Goal: Find specific page/section: Find specific page/section

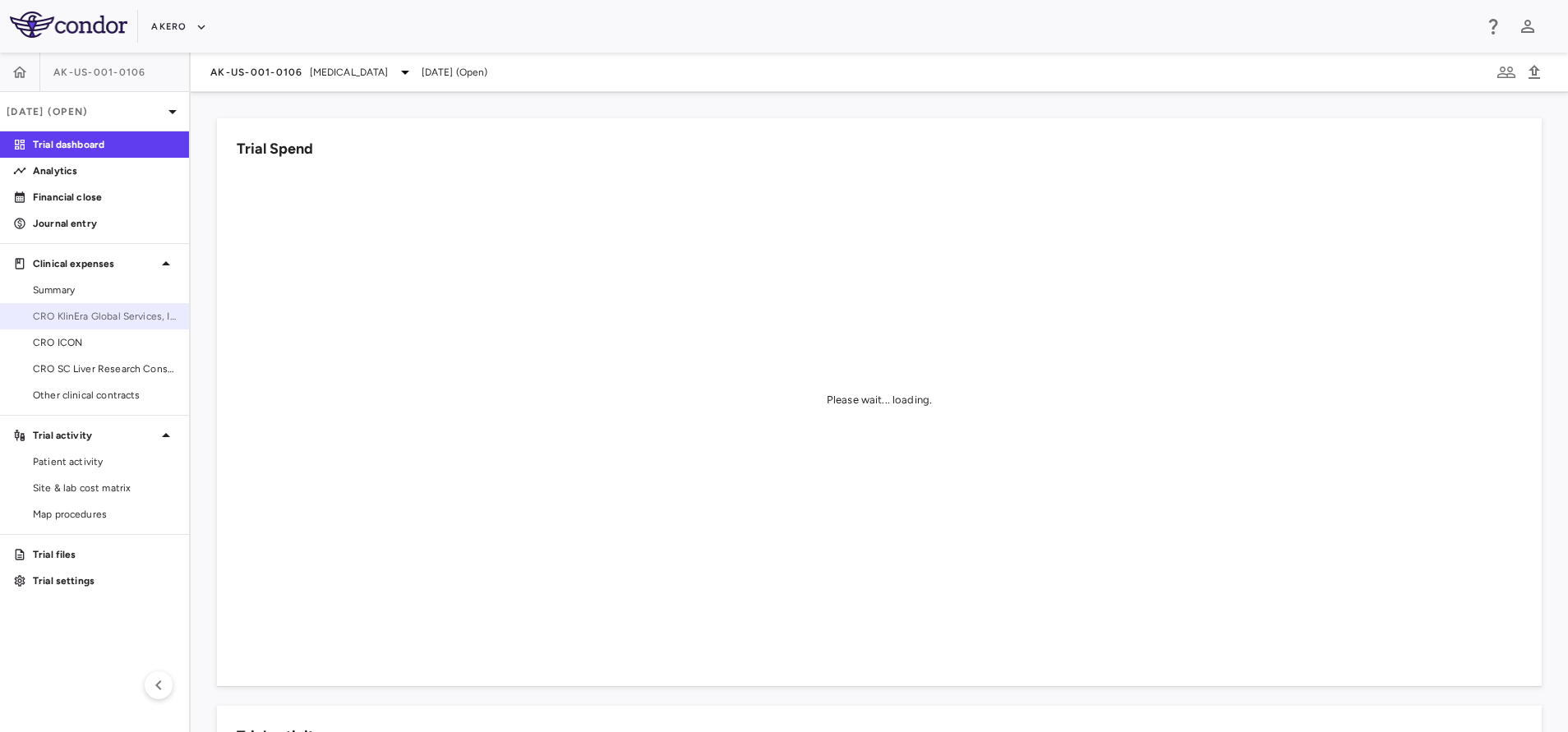
click at [81, 318] on span "CRO KlinEra Global Services, Inc" at bounding box center [104, 315] width 143 height 15
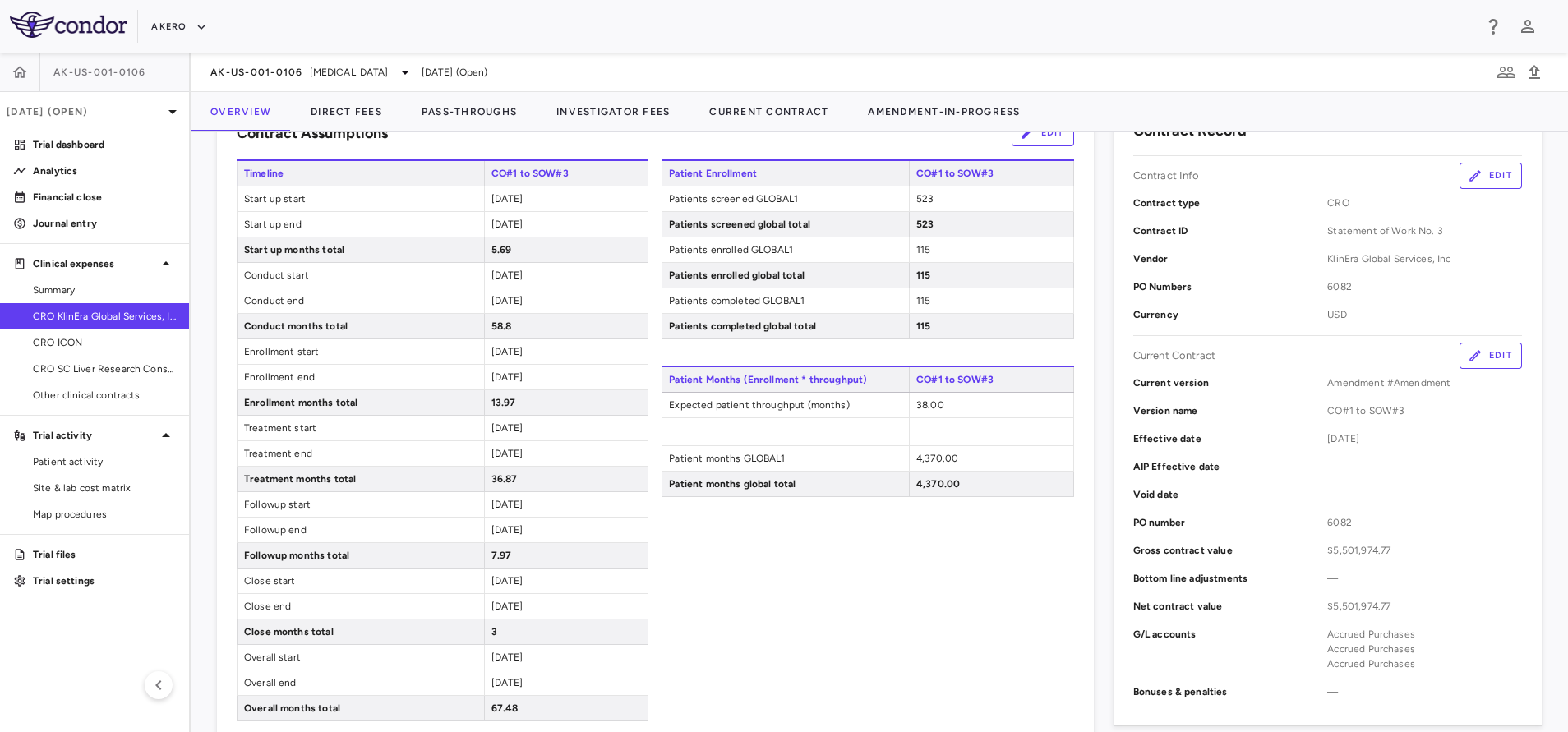
scroll to position [286, 0]
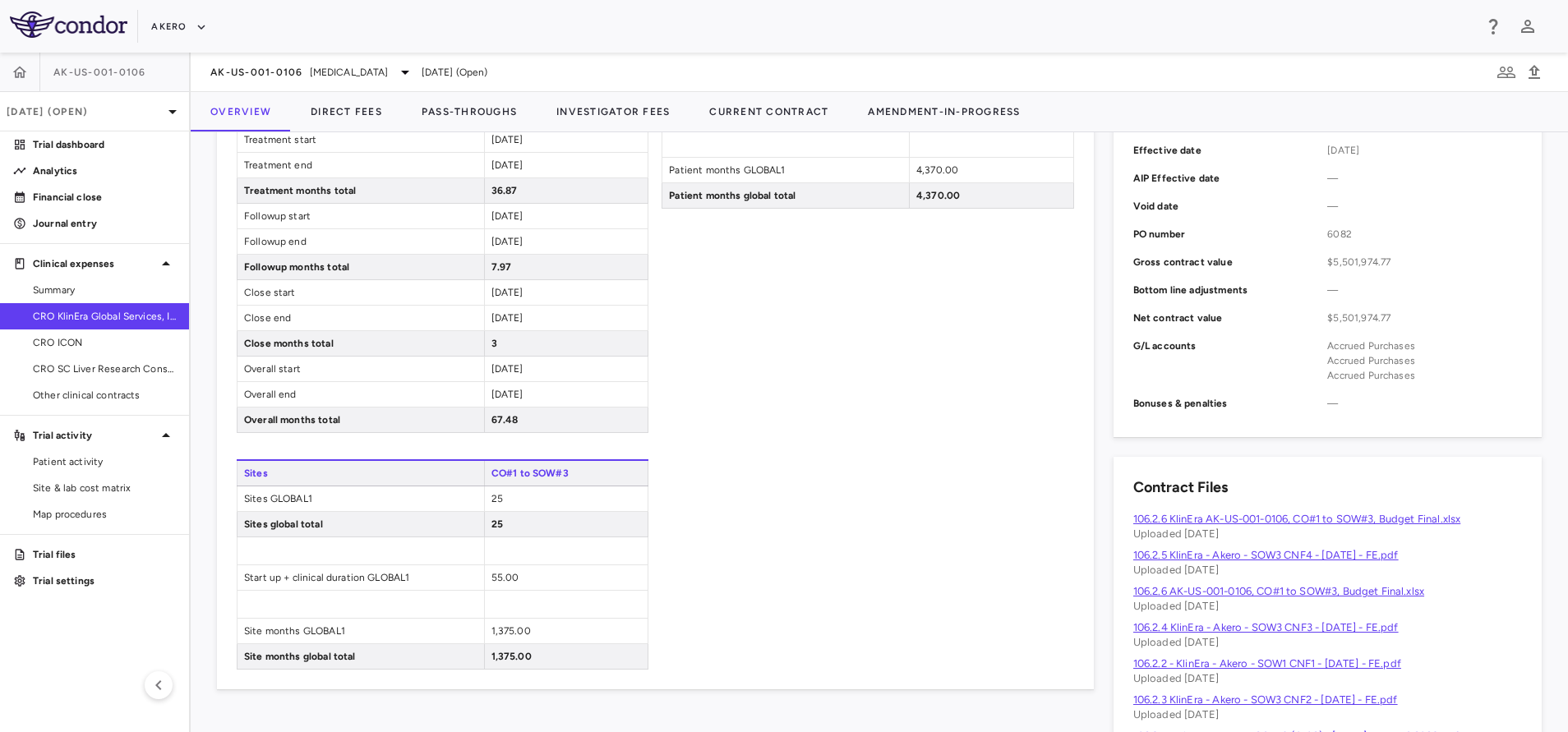
click at [613, 509] on div "25" at bounding box center [566, 498] width 165 height 24
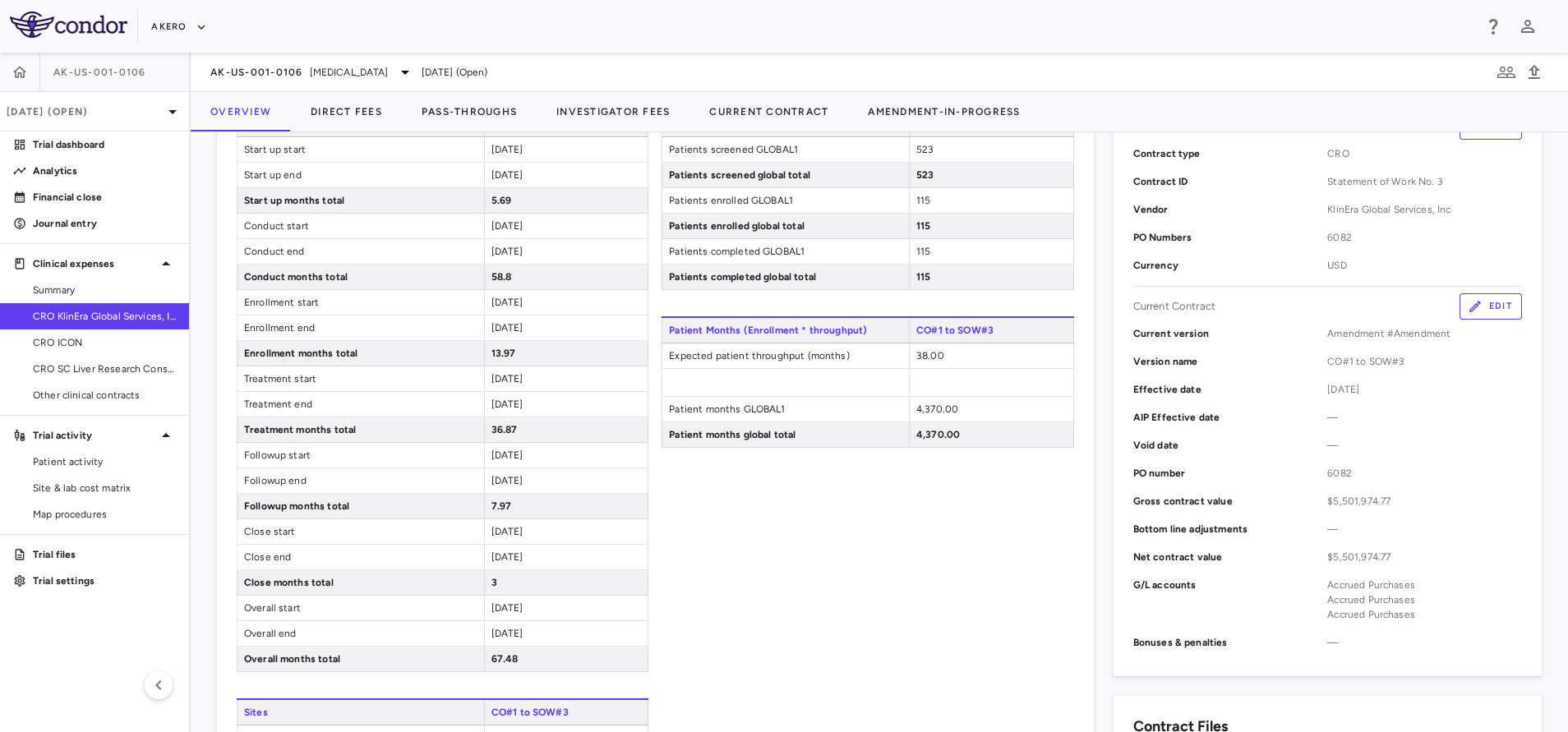
scroll to position [283, 0]
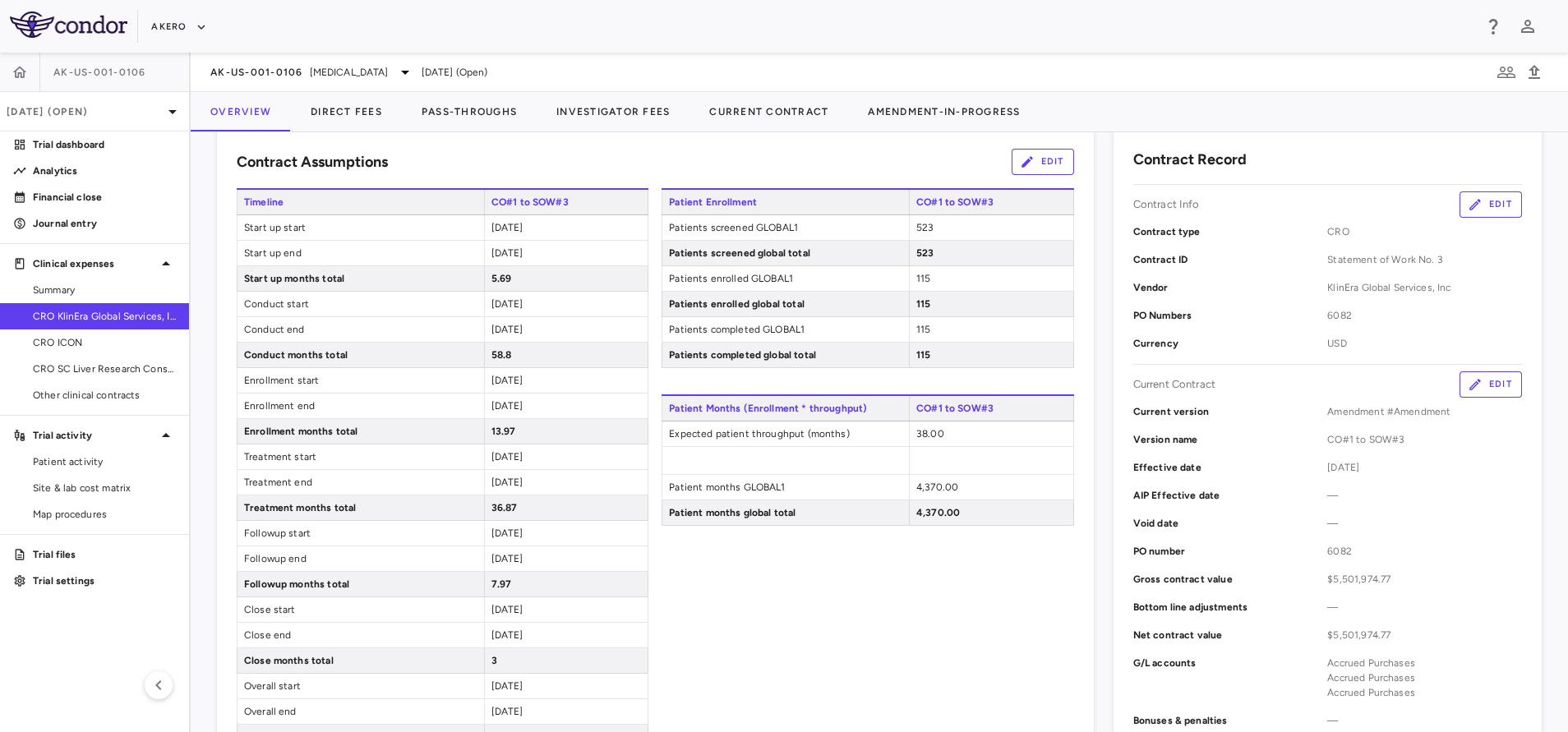
click at [291, 81] on div "AK-US-001-0106 [MEDICAL_DATA]" at bounding box center [313, 72] width 205 height 20
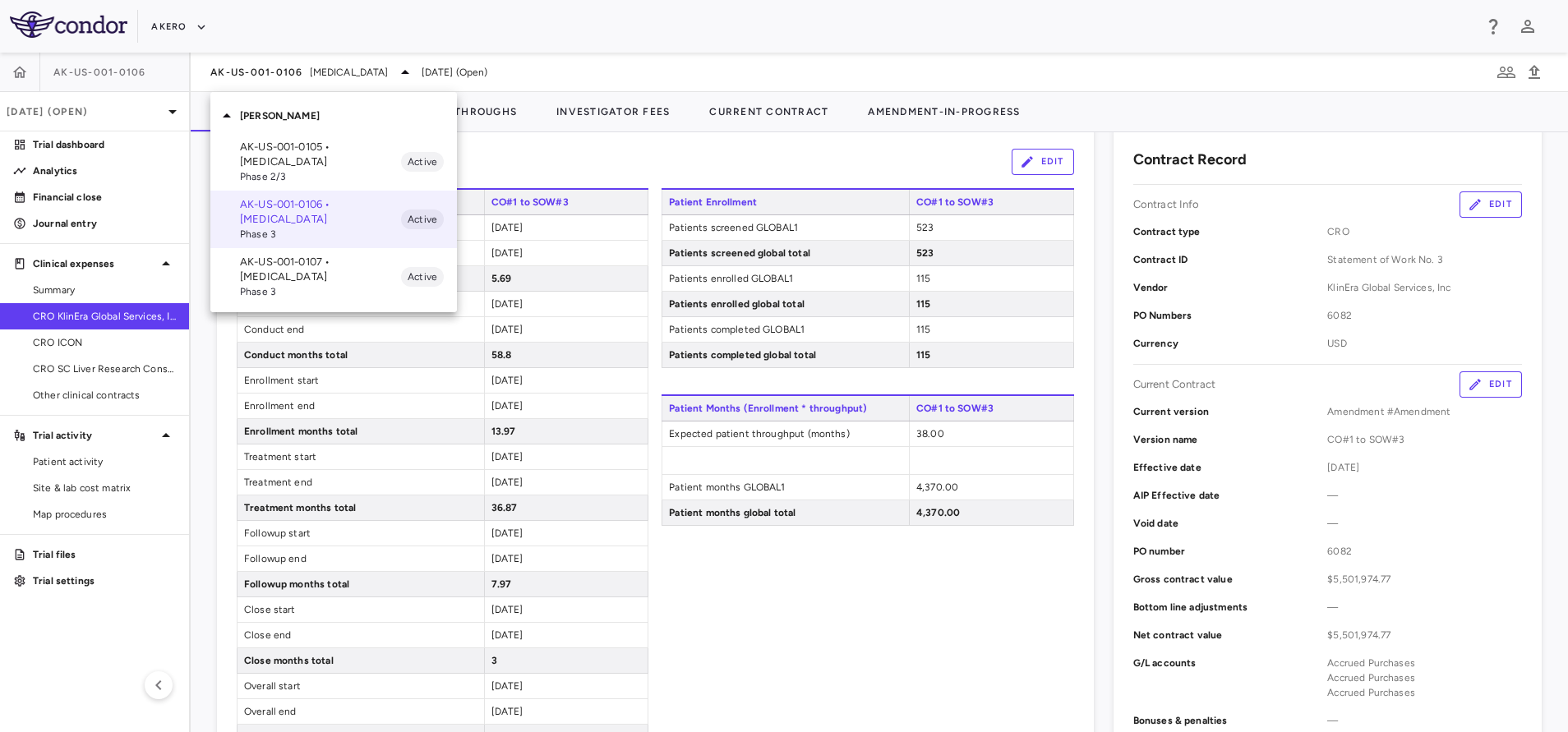
click at [243, 62] on div at bounding box center [784, 366] width 1568 height 732
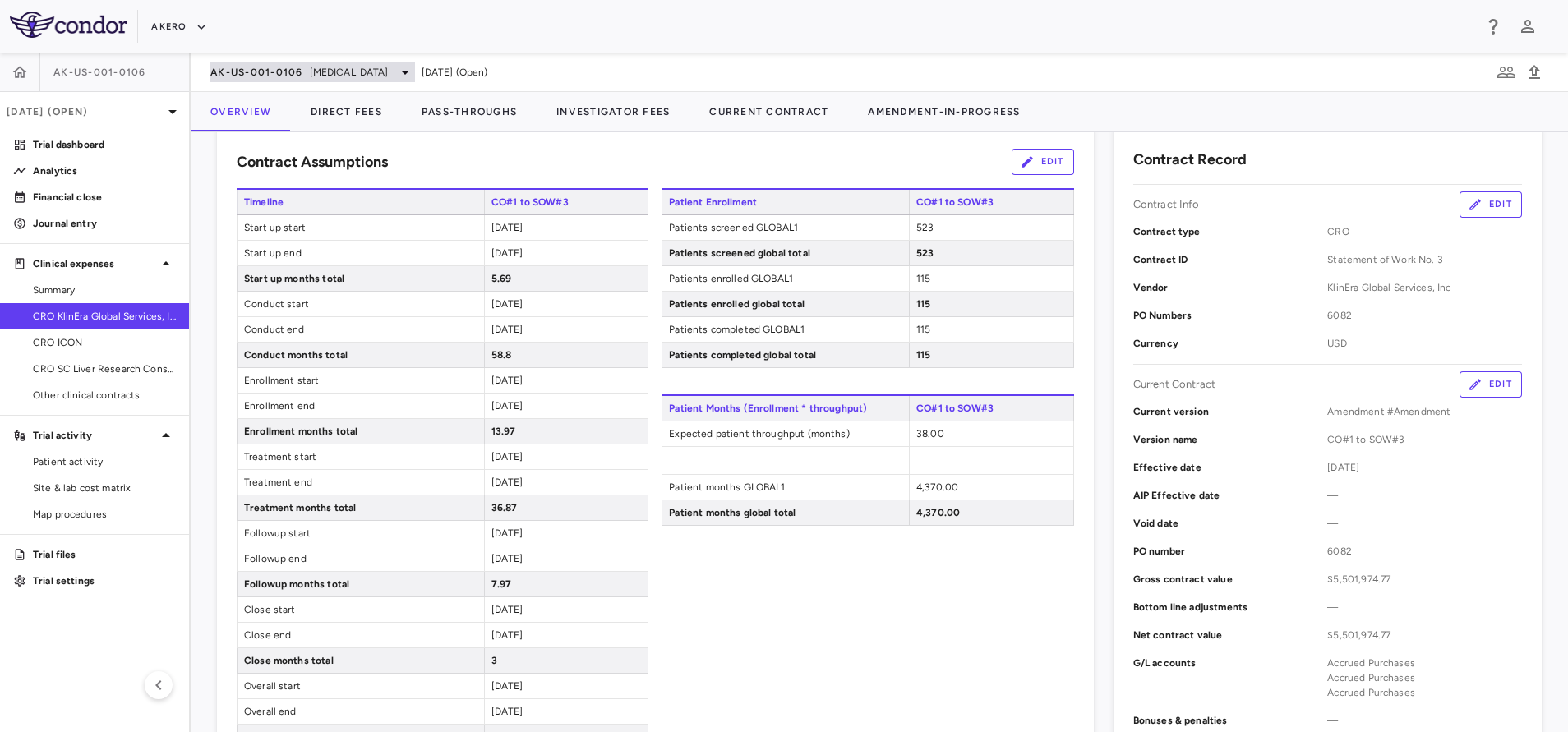
click at [252, 66] on span "AK-US-001-0106" at bounding box center [257, 72] width 93 height 13
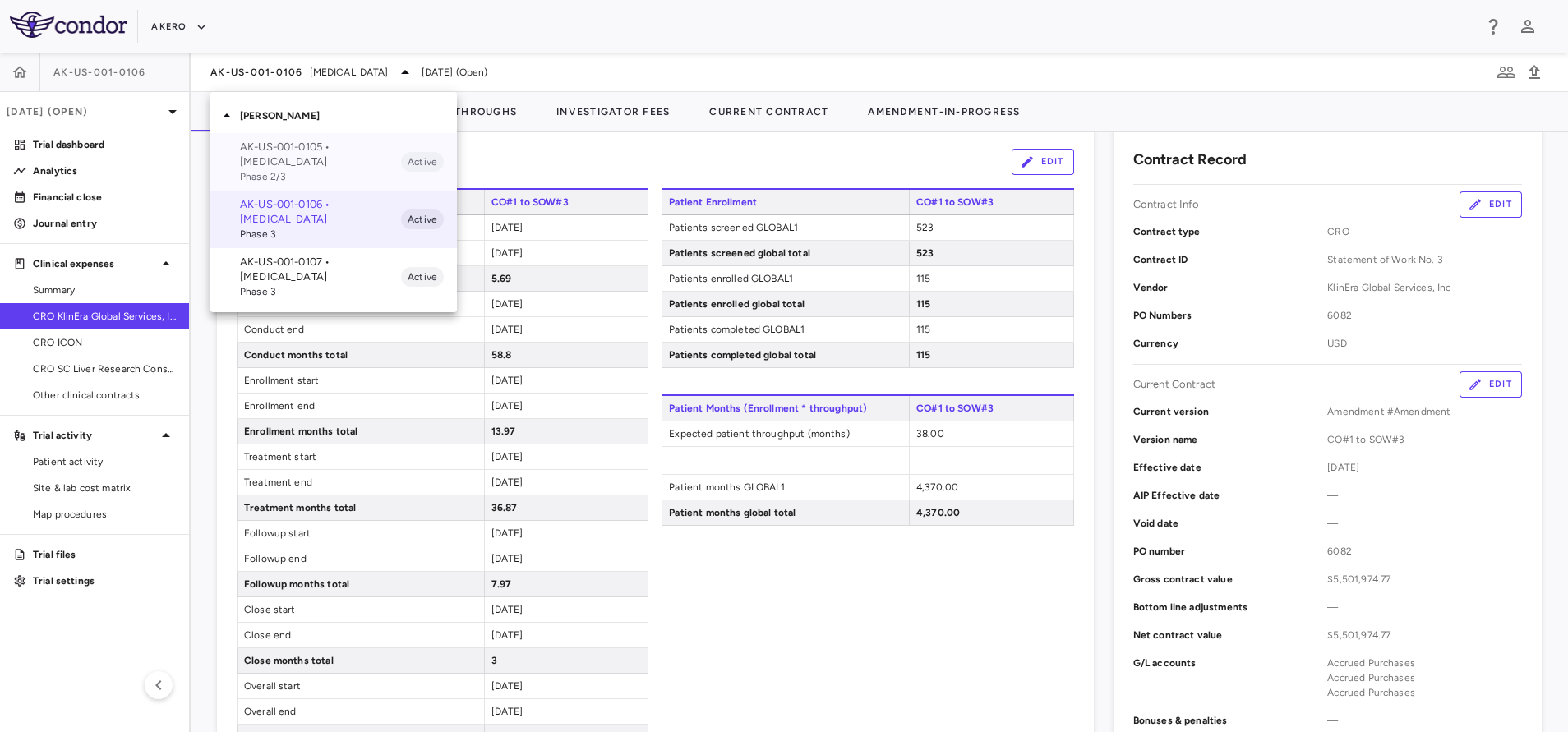
click at [272, 138] on div "AK-US-001-0105 • [MEDICAL_DATA] Phase 2/3 Active" at bounding box center [334, 162] width 246 height 57
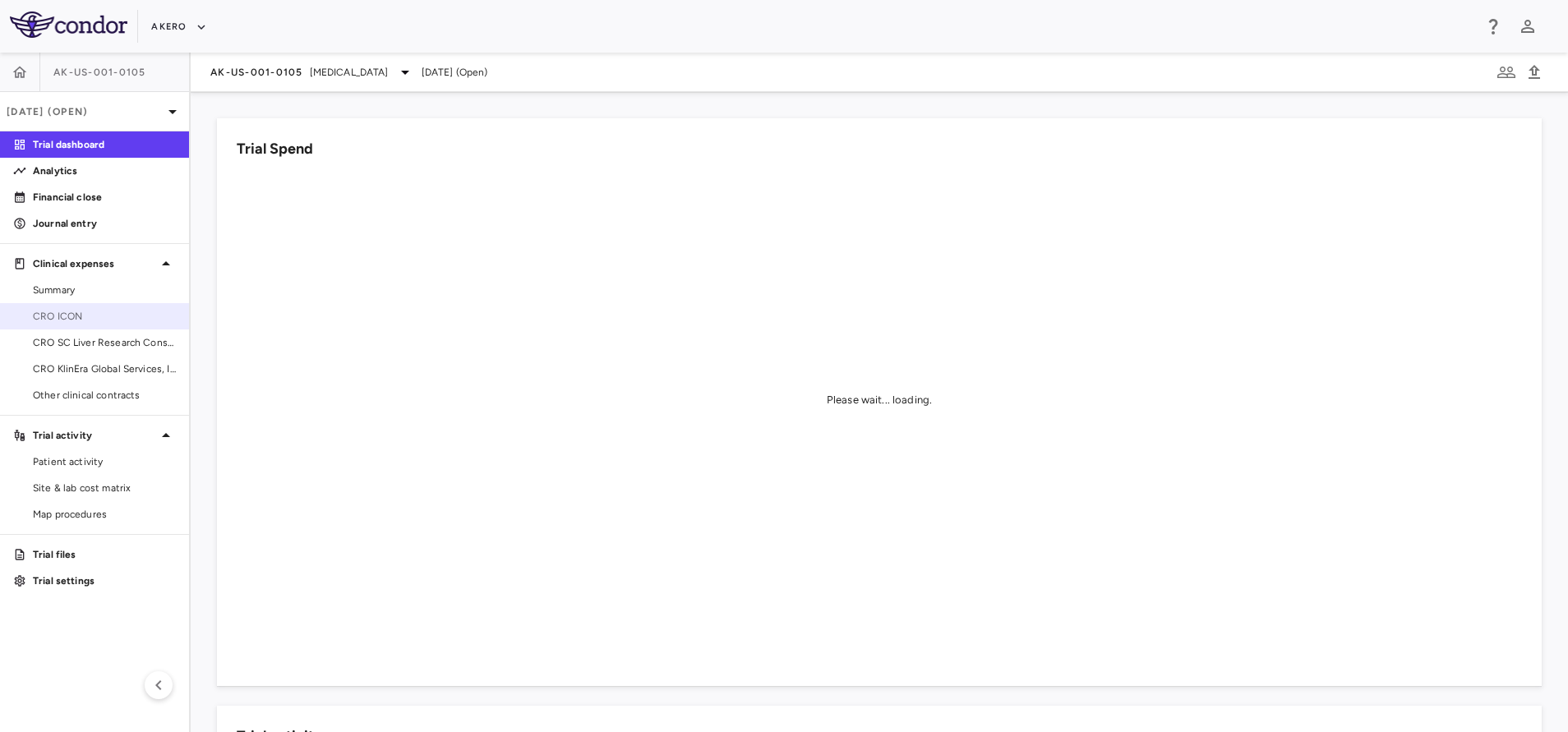
click at [66, 314] on span "CRO ICON" at bounding box center [104, 315] width 143 height 15
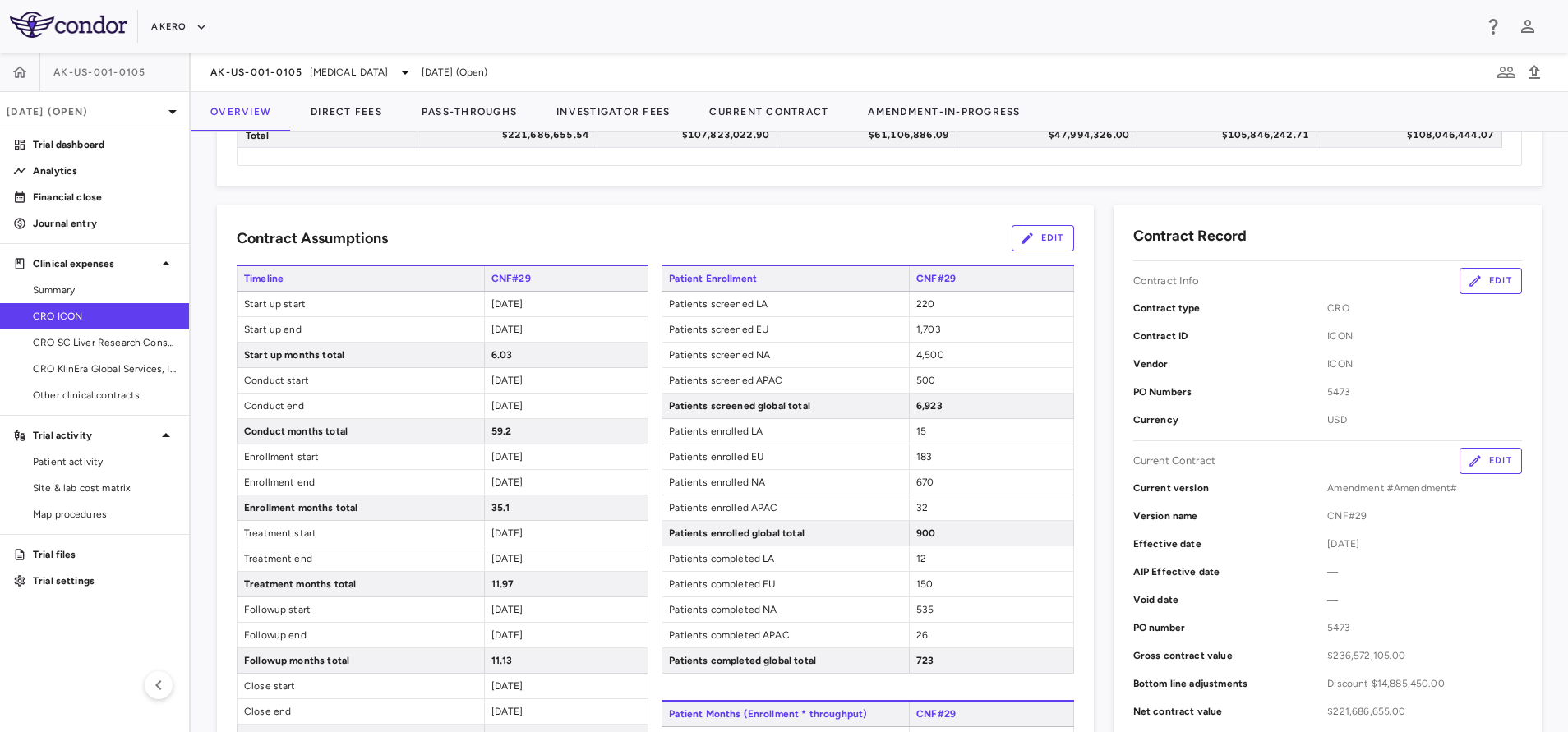
scroll to position [206, 0]
click at [329, 113] on button "Direct Fees" at bounding box center [347, 112] width 111 height 40
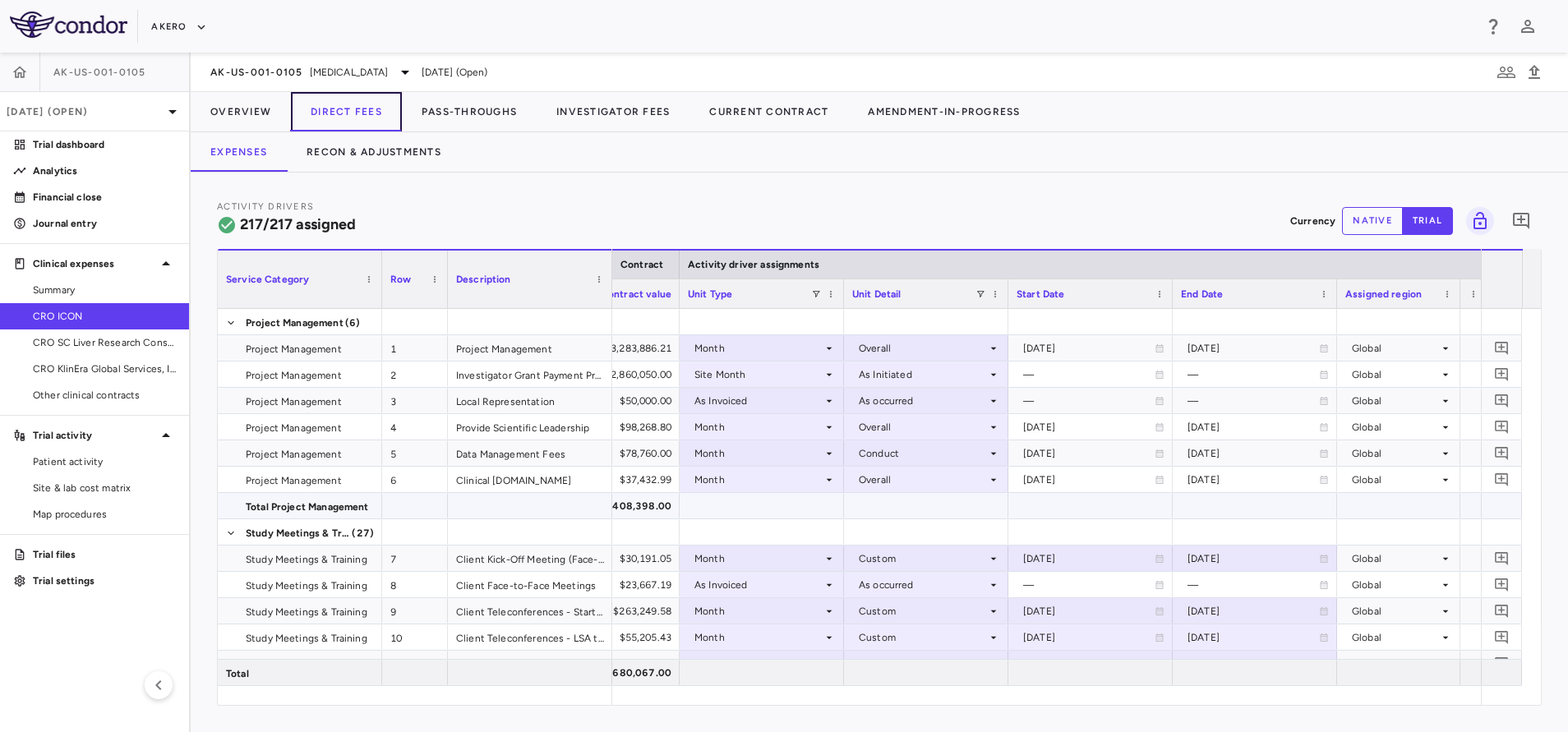
scroll to position [179, 0]
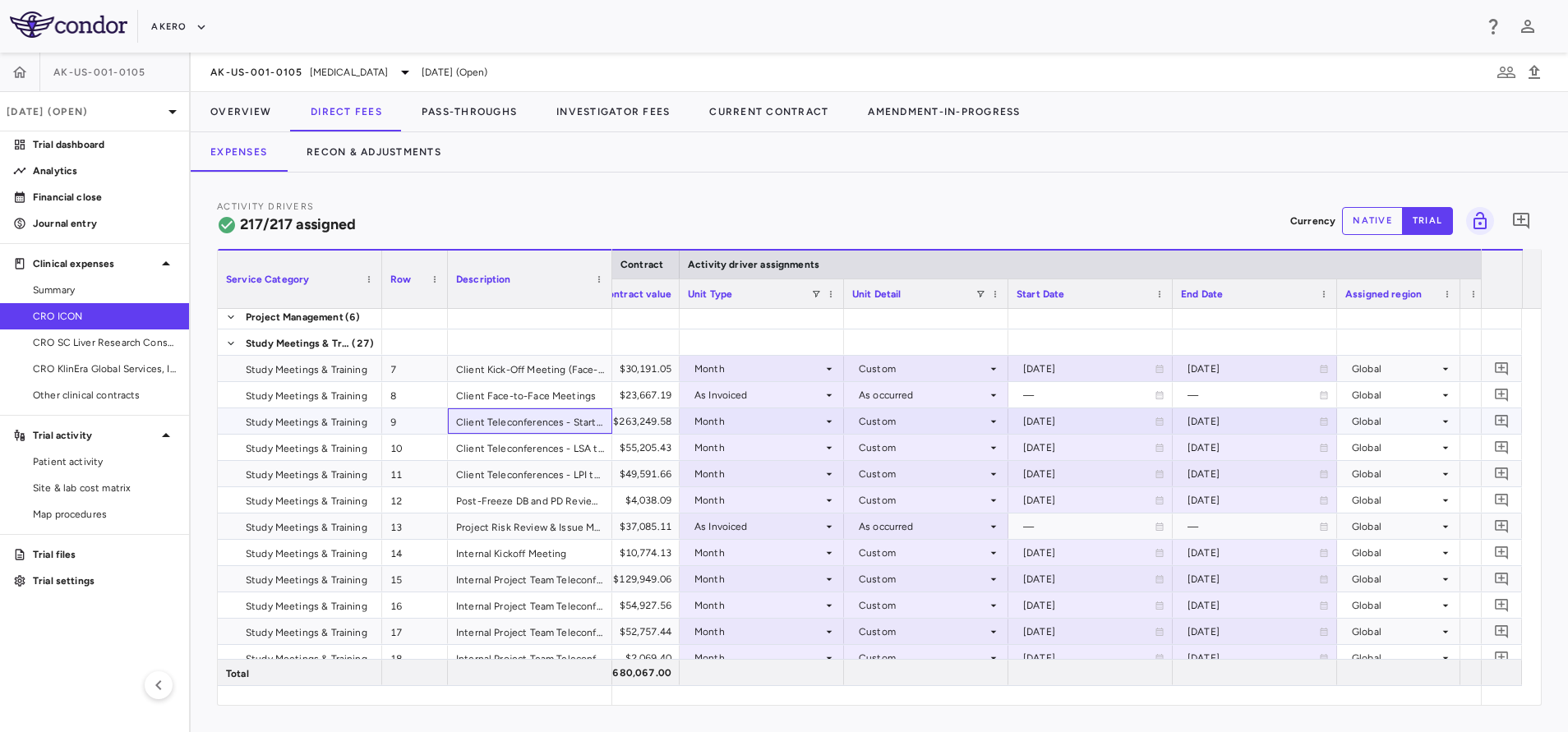
click at [567, 423] on div "Client Teleconferences - Start to LSA" at bounding box center [530, 420] width 165 height 25
click at [1106, 452] on div "[DATE]" at bounding box center [1089, 447] width 132 height 26
